Goal: Navigation & Orientation: Locate item on page

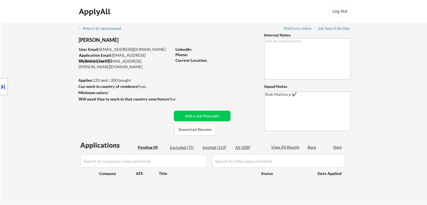
click at [28, 52] on div "Location Inclusions: [GEOGRAPHIC_DATA], [GEOGRAPHIC_DATA] [GEOGRAPHIC_DATA], [G…" at bounding box center [50, 87] width 101 height 104
click at [29, 52] on div "Location Inclusions: [GEOGRAPHIC_DATA], [GEOGRAPHIC_DATA] [GEOGRAPHIC_DATA], [G…" at bounding box center [50, 87] width 101 height 104
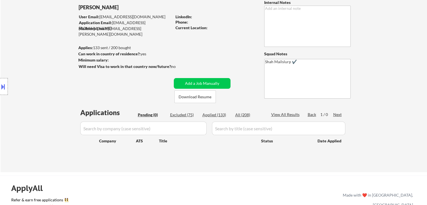
scroll to position [84, 0]
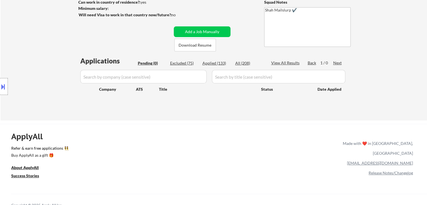
click at [29, 52] on div "Location Inclusions: [GEOGRAPHIC_DATA], [GEOGRAPHIC_DATA] [GEOGRAPHIC_DATA], [G…" at bounding box center [50, 87] width 101 height 104
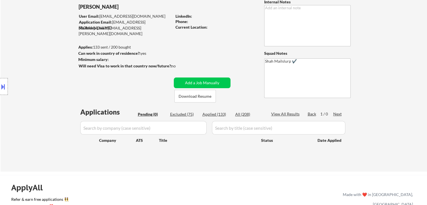
scroll to position [0, 0]
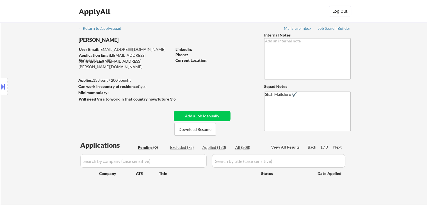
click at [29, 53] on div "Location Inclusions: [GEOGRAPHIC_DATA], [GEOGRAPHIC_DATA] [GEOGRAPHIC_DATA], [G…" at bounding box center [50, 87] width 101 height 104
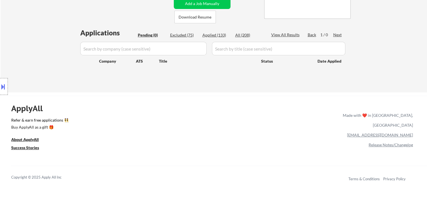
click at [29, 53] on div "Location Inclusions: [GEOGRAPHIC_DATA], [GEOGRAPHIC_DATA] [GEOGRAPHIC_DATA], [G…" at bounding box center [50, 87] width 101 height 104
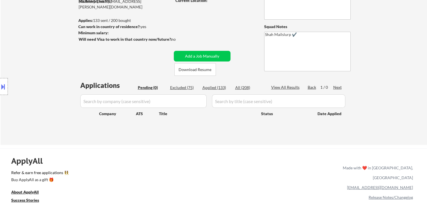
scroll to position [7, 0]
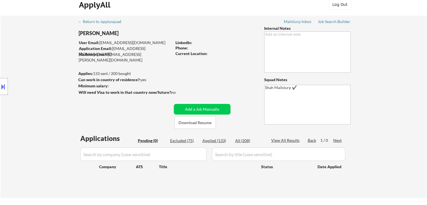
click at [25, 56] on div "Location Inclusions: [GEOGRAPHIC_DATA], [GEOGRAPHIC_DATA] [GEOGRAPHIC_DATA], [G…" at bounding box center [50, 87] width 101 height 104
click at [26, 57] on div "Location Inclusions: [GEOGRAPHIC_DATA], [GEOGRAPHIC_DATA] [GEOGRAPHIC_DATA], [G…" at bounding box center [50, 87] width 101 height 104
click at [45, 73] on div "Location Inclusions: [GEOGRAPHIC_DATA], [GEOGRAPHIC_DATA] [GEOGRAPHIC_DATA], [G…" at bounding box center [50, 87] width 101 height 104
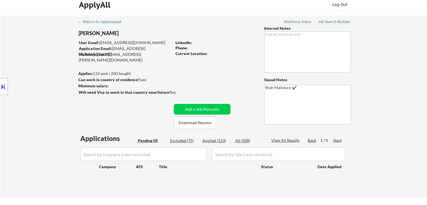
click at [45, 73] on div "Location Inclusions: [GEOGRAPHIC_DATA], [GEOGRAPHIC_DATA] [GEOGRAPHIC_DATA], [G…" at bounding box center [50, 87] width 101 height 104
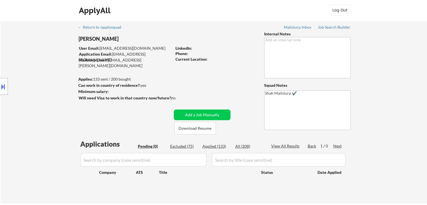
scroll to position [0, 0]
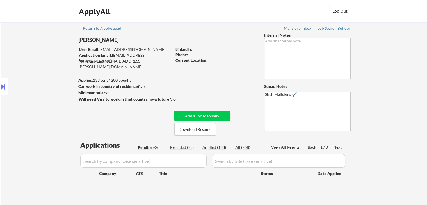
click at [45, 73] on div "Location Inclusions: [GEOGRAPHIC_DATA], [GEOGRAPHIC_DATA] [GEOGRAPHIC_DATA], [G…" at bounding box center [50, 87] width 101 height 104
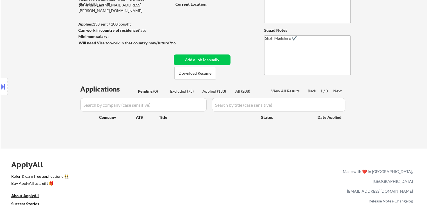
click at [45, 73] on div "Location Inclusions: [GEOGRAPHIC_DATA], [GEOGRAPHIC_DATA] [GEOGRAPHIC_DATA], [G…" at bounding box center [50, 87] width 101 height 104
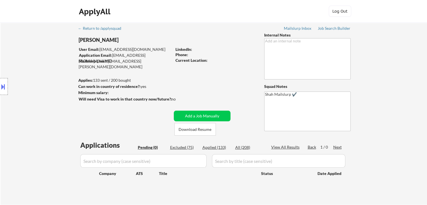
click at [45, 73] on div "Location Inclusions: [GEOGRAPHIC_DATA], [GEOGRAPHIC_DATA] [GEOGRAPHIC_DATA], [G…" at bounding box center [50, 87] width 101 height 104
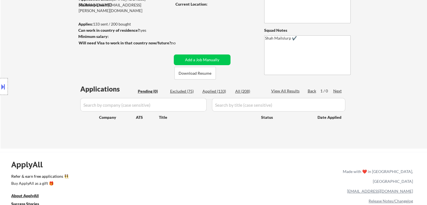
click at [45, 73] on div "Location Inclusions: [GEOGRAPHIC_DATA], [GEOGRAPHIC_DATA] [GEOGRAPHIC_DATA], [G…" at bounding box center [50, 87] width 101 height 104
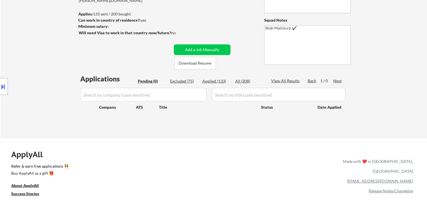
scroll to position [84, 0]
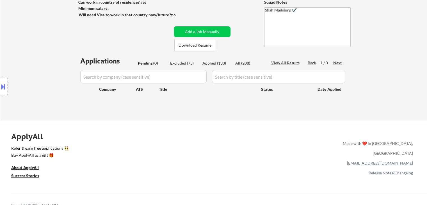
click at [130, 126] on div "ApplyAll Refer & earn free applications 👯‍♀️ Buy ApplyAll as a gift 🎁 About App…" at bounding box center [213, 167] width 427 height 87
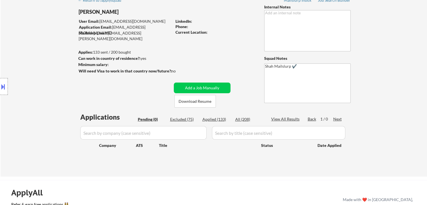
click at [62, 62] on div "Location Inclusions: [GEOGRAPHIC_DATA], [GEOGRAPHIC_DATA] [GEOGRAPHIC_DATA], [G…" at bounding box center [50, 87] width 101 height 104
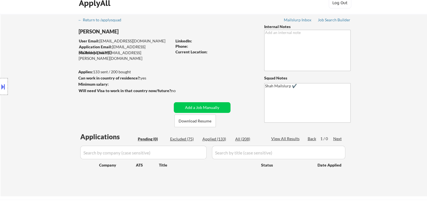
scroll to position [0, 0]
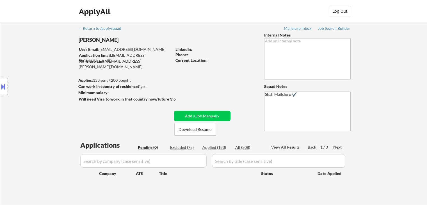
click at [60, 60] on div "Location Inclusions: [GEOGRAPHIC_DATA], [GEOGRAPHIC_DATA] [GEOGRAPHIC_DATA], [G…" at bounding box center [50, 87] width 101 height 104
click at [49, 62] on div "Location Inclusions: [GEOGRAPHIC_DATA], [GEOGRAPHIC_DATA] [GEOGRAPHIC_DATA], [G…" at bounding box center [50, 87] width 101 height 104
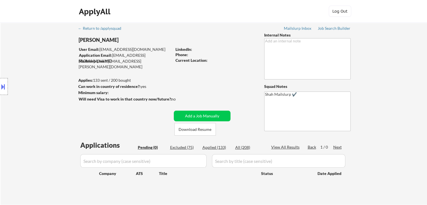
click at [51, 55] on div "Location Inclusions: [GEOGRAPHIC_DATA], [GEOGRAPHIC_DATA] [GEOGRAPHIC_DATA], [G…" at bounding box center [50, 87] width 101 height 104
click at [47, 83] on div "Location Inclusions: [GEOGRAPHIC_DATA], [GEOGRAPHIC_DATA] [GEOGRAPHIC_DATA], [G…" at bounding box center [50, 87] width 101 height 104
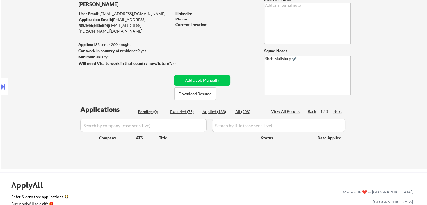
scroll to position [56, 0]
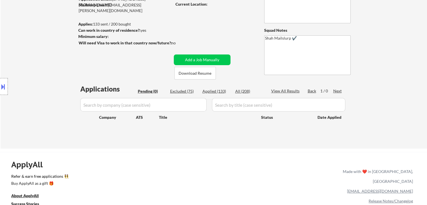
click at [34, 78] on div "Location Inclusions: [GEOGRAPHIC_DATA], [GEOGRAPHIC_DATA] [GEOGRAPHIC_DATA], [G…" at bounding box center [50, 87] width 101 height 104
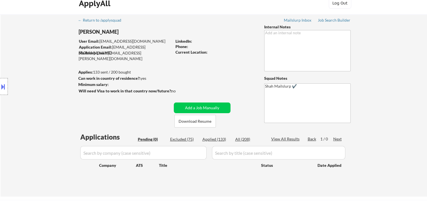
scroll to position [0, 0]
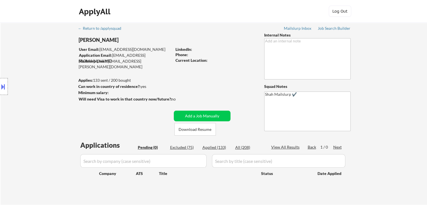
click at [34, 78] on div "Location Inclusions: [GEOGRAPHIC_DATA], [GEOGRAPHIC_DATA] [GEOGRAPHIC_DATA], [G…" at bounding box center [50, 87] width 101 height 104
click at [31, 70] on div "Location Inclusions: [GEOGRAPHIC_DATA], [GEOGRAPHIC_DATA] [GEOGRAPHIC_DATA], [G…" at bounding box center [50, 87] width 101 height 104
click at [15, 62] on div "Location Inclusions: [GEOGRAPHIC_DATA], [GEOGRAPHIC_DATA] [GEOGRAPHIC_DATA], [G…" at bounding box center [50, 87] width 101 height 104
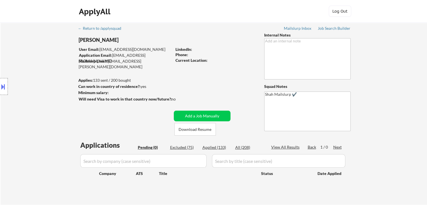
click at [16, 65] on div "Location Inclusions: [GEOGRAPHIC_DATA], [GEOGRAPHIC_DATA] [GEOGRAPHIC_DATA], [G…" at bounding box center [50, 87] width 101 height 104
click at [31, 30] on div "← Return to /applysquad Mailslurp Inbox Job Search Builder [PERSON_NAME] User E…" at bounding box center [214, 113] width 427 height 182
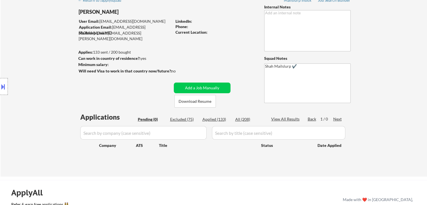
click at [31, 30] on div "← Return to /applysquad Mailslurp Inbox Job Search Builder [PERSON_NAME] User E…" at bounding box center [214, 85] width 427 height 182
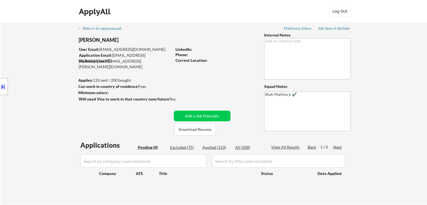
click at [31, 30] on div "← Return to /applysquad Mailslurp Inbox Job Search Builder [PERSON_NAME] User E…" at bounding box center [214, 113] width 427 height 182
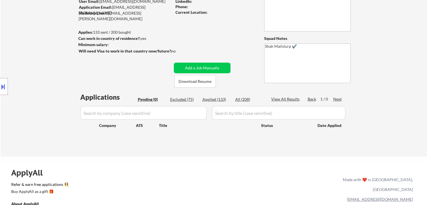
scroll to position [56, 0]
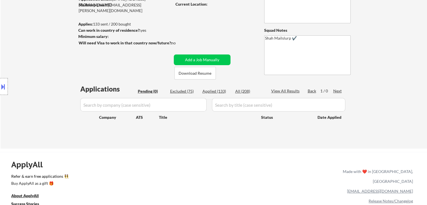
click at [31, 31] on div "← Return to /applysquad Mailslurp Inbox Job Search Builder [PERSON_NAME] User E…" at bounding box center [214, 57] width 427 height 182
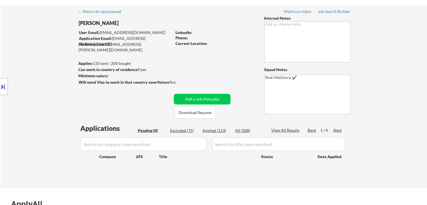
scroll to position [0, 0]
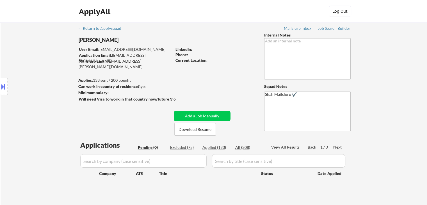
click at [52, 74] on div "Location Inclusions: [GEOGRAPHIC_DATA], [GEOGRAPHIC_DATA] [GEOGRAPHIC_DATA], [G…" at bounding box center [50, 87] width 101 height 104
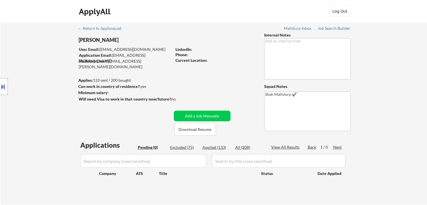
click at [52, 74] on div "Location Inclusions: [GEOGRAPHIC_DATA], [GEOGRAPHIC_DATA] [GEOGRAPHIC_DATA], [G…" at bounding box center [50, 87] width 101 height 104
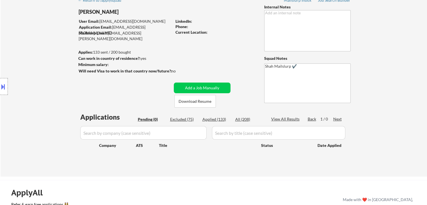
click at [52, 74] on div "Location Inclusions: [GEOGRAPHIC_DATA], [GEOGRAPHIC_DATA] [GEOGRAPHIC_DATA], [G…" at bounding box center [50, 87] width 101 height 104
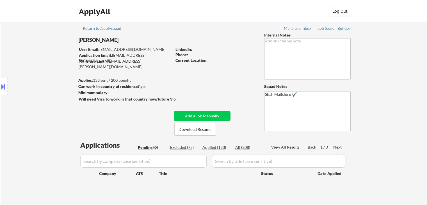
click at [52, 74] on div "Location Inclusions: [GEOGRAPHIC_DATA], [GEOGRAPHIC_DATA] [GEOGRAPHIC_DATA], [G…" at bounding box center [50, 87] width 101 height 104
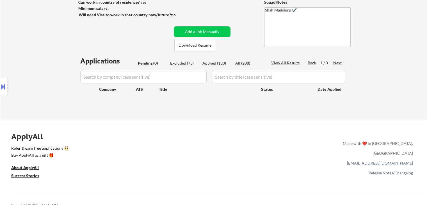
click at [52, 74] on div "Location Inclusions: [GEOGRAPHIC_DATA], [GEOGRAPHIC_DATA] [GEOGRAPHIC_DATA], [G…" at bounding box center [50, 87] width 101 height 104
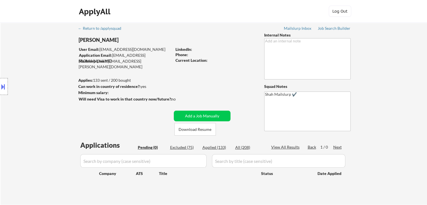
click at [48, 72] on div "Location Inclusions: [GEOGRAPHIC_DATA], [GEOGRAPHIC_DATA] [GEOGRAPHIC_DATA], [G…" at bounding box center [50, 87] width 101 height 104
click at [44, 67] on div "Location Inclusions: [GEOGRAPHIC_DATA], [GEOGRAPHIC_DATA] [GEOGRAPHIC_DATA], [G…" at bounding box center [50, 87] width 101 height 104
click at [41, 67] on div "Location Inclusions: [GEOGRAPHIC_DATA], [GEOGRAPHIC_DATA] [GEOGRAPHIC_DATA], [G…" at bounding box center [50, 87] width 101 height 104
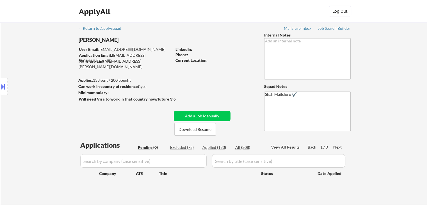
click at [41, 67] on div "Location Inclusions: [GEOGRAPHIC_DATA], [GEOGRAPHIC_DATA] [GEOGRAPHIC_DATA], [G…" at bounding box center [50, 87] width 101 height 104
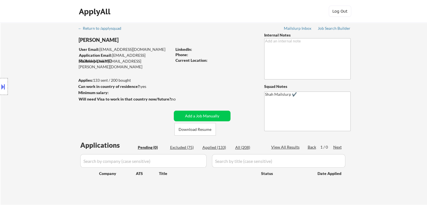
click at [41, 67] on div "Location Inclusions: [GEOGRAPHIC_DATA], [GEOGRAPHIC_DATA] [GEOGRAPHIC_DATA], [G…" at bounding box center [50, 87] width 101 height 104
click at [42, 69] on div "Location Inclusions: [GEOGRAPHIC_DATA], [GEOGRAPHIC_DATA] [GEOGRAPHIC_DATA], [G…" at bounding box center [50, 87] width 101 height 104
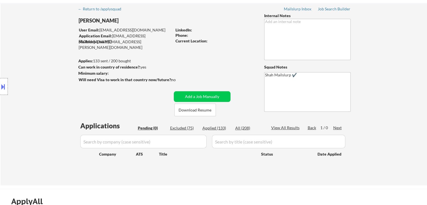
scroll to position [28, 0]
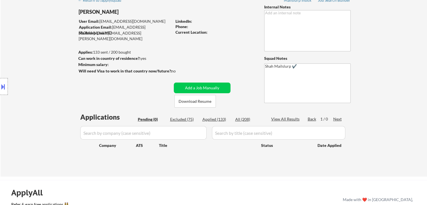
click at [51, 66] on div "Location Inclusions: [GEOGRAPHIC_DATA], [GEOGRAPHIC_DATA] [GEOGRAPHIC_DATA], [G…" at bounding box center [50, 87] width 101 height 104
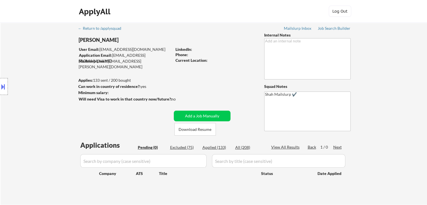
click at [51, 66] on div "Location Inclusions: [GEOGRAPHIC_DATA], [GEOGRAPHIC_DATA] [GEOGRAPHIC_DATA], [G…" at bounding box center [50, 87] width 101 height 104
click at [60, 82] on div "Location Inclusions: [GEOGRAPHIC_DATA], [GEOGRAPHIC_DATA] [GEOGRAPHIC_DATA], [G…" at bounding box center [50, 87] width 101 height 104
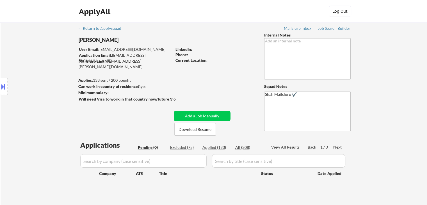
click at [60, 82] on div "Location Inclusions: [GEOGRAPHIC_DATA], [GEOGRAPHIC_DATA] [GEOGRAPHIC_DATA], [G…" at bounding box center [50, 87] width 101 height 104
click at [61, 87] on div "Location Inclusions: [GEOGRAPHIC_DATA], [GEOGRAPHIC_DATA] [GEOGRAPHIC_DATA], [G…" at bounding box center [50, 87] width 101 height 104
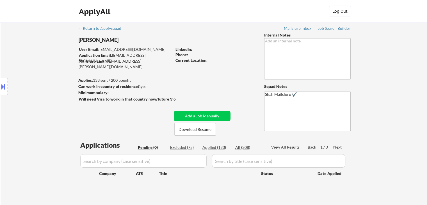
click at [61, 87] on div "Location Inclusions: [GEOGRAPHIC_DATA], [GEOGRAPHIC_DATA] [GEOGRAPHIC_DATA], [G…" at bounding box center [50, 87] width 101 height 104
click at [62, 87] on div "Location Inclusions: [GEOGRAPHIC_DATA], [GEOGRAPHIC_DATA] [GEOGRAPHIC_DATA], [G…" at bounding box center [50, 87] width 101 height 104
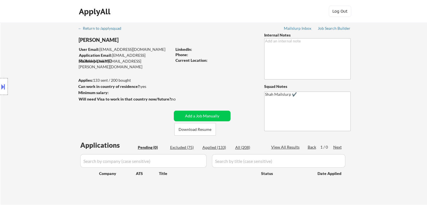
click at [62, 87] on div "Location Inclusions: [GEOGRAPHIC_DATA], [GEOGRAPHIC_DATA] [GEOGRAPHIC_DATA], [G…" at bounding box center [50, 87] width 101 height 104
click at [238, 35] on div "← Return to /applysquad Mailslurp Inbox Job Search Builder [PERSON_NAME] User E…" at bounding box center [214, 111] width 280 height 178
click at [29, 76] on div "Location Inclusions: [GEOGRAPHIC_DATA], [GEOGRAPHIC_DATA] [GEOGRAPHIC_DATA], [G…" at bounding box center [50, 87] width 101 height 104
click at [0, 77] on div "Location Inclusions: [GEOGRAPHIC_DATA], [GEOGRAPHIC_DATA] [GEOGRAPHIC_DATA], [G…" at bounding box center [50, 87] width 101 height 104
click at [32, 72] on div "Location Inclusions: [GEOGRAPHIC_DATA], [GEOGRAPHIC_DATA] [GEOGRAPHIC_DATA], [G…" at bounding box center [50, 87] width 101 height 104
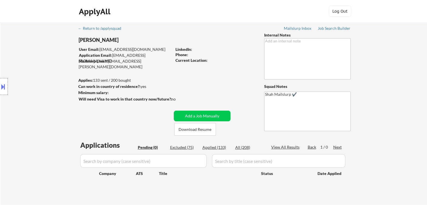
click at [13, 46] on div "Location Inclusions: [GEOGRAPHIC_DATA], [GEOGRAPHIC_DATA] [GEOGRAPHIC_DATA], [G…" at bounding box center [50, 87] width 101 height 104
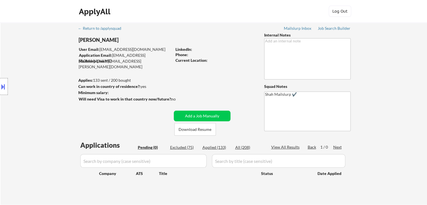
click at [13, 46] on div "Location Inclusions: [GEOGRAPHIC_DATA], [GEOGRAPHIC_DATA] [GEOGRAPHIC_DATA], [G…" at bounding box center [50, 87] width 101 height 104
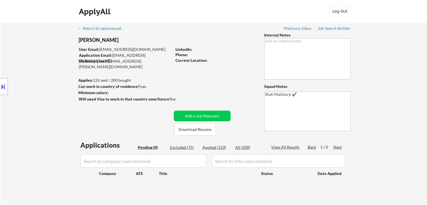
click at [13, 46] on div "Location Inclusions: [GEOGRAPHIC_DATA], [GEOGRAPHIC_DATA] [GEOGRAPHIC_DATA], [G…" at bounding box center [50, 87] width 101 height 104
click at [17, 35] on div "Location Inclusions: [GEOGRAPHIC_DATA], [GEOGRAPHIC_DATA] [GEOGRAPHIC_DATA], [G…" at bounding box center [50, 87] width 101 height 104
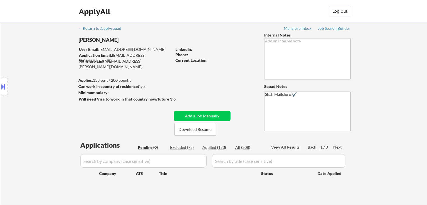
click at [17, 35] on div "Location Inclusions: [GEOGRAPHIC_DATA], [GEOGRAPHIC_DATA] [GEOGRAPHIC_DATA], [G…" at bounding box center [50, 87] width 101 height 104
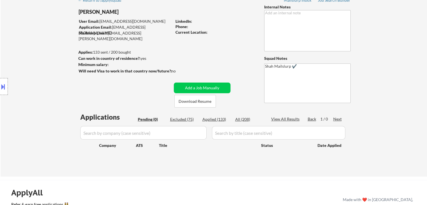
click at [20, 58] on div "Location Inclusions: [GEOGRAPHIC_DATA], [GEOGRAPHIC_DATA] [GEOGRAPHIC_DATA], [G…" at bounding box center [50, 87] width 101 height 104
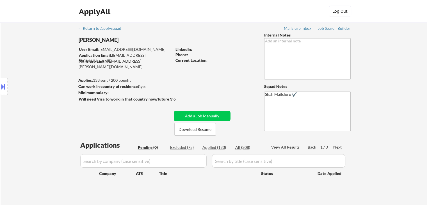
click at [20, 59] on div "Location Inclusions: [GEOGRAPHIC_DATA], [GEOGRAPHIC_DATA] [GEOGRAPHIC_DATA], [G…" at bounding box center [50, 87] width 101 height 104
click at [33, 92] on div "Location Inclusions: [GEOGRAPHIC_DATA], [GEOGRAPHIC_DATA] [GEOGRAPHIC_DATA], [G…" at bounding box center [50, 87] width 101 height 104
click at [40, 76] on div "Location Inclusions: [GEOGRAPHIC_DATA], [GEOGRAPHIC_DATA] [GEOGRAPHIC_DATA], [G…" at bounding box center [50, 87] width 101 height 104
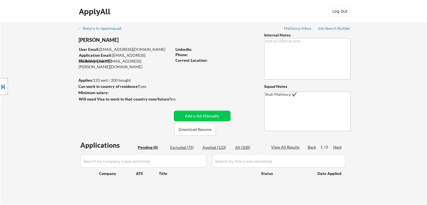
click at [40, 76] on div "Location Inclusions: [GEOGRAPHIC_DATA], [GEOGRAPHIC_DATA] [GEOGRAPHIC_DATA], [G…" at bounding box center [50, 87] width 101 height 104
click at [54, 94] on div "Location Inclusions: [GEOGRAPHIC_DATA], [GEOGRAPHIC_DATA] [GEOGRAPHIC_DATA], [G…" at bounding box center [50, 87] width 101 height 104
